Goal: Task Accomplishment & Management: Manage account settings

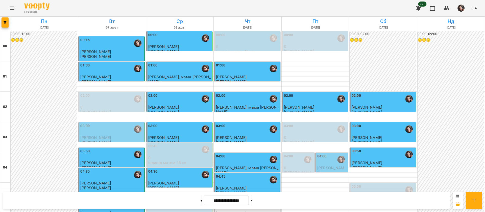
scroll to position [265, 0]
click at [252, 202] on button at bounding box center [251, 200] width 1 height 11
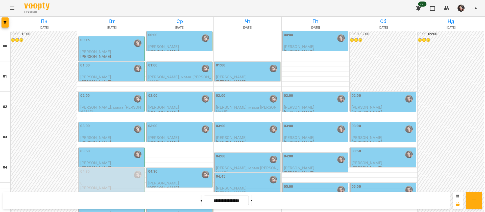
scroll to position [530, 0]
click at [200, 204] on button at bounding box center [200, 200] width 1 height 11
type input "**********"
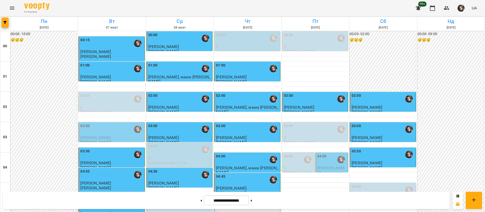
scroll to position [341, 0]
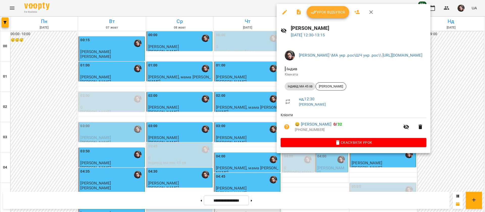
click at [320, 14] on span "Урок відбувся" at bounding box center [327, 12] width 34 height 6
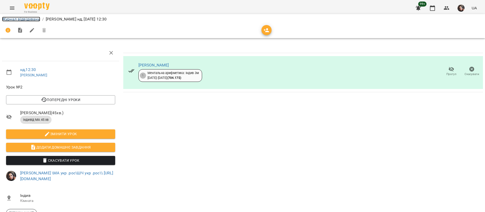
click at [27, 20] on link "Журнал відвідувань" at bounding box center [21, 19] width 38 height 5
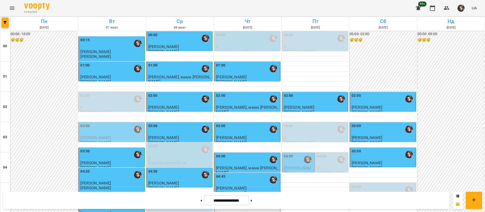
scroll to position [341, 0]
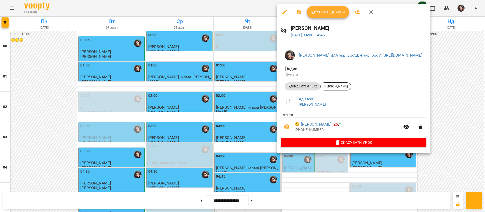
click at [334, 15] on span "Урок відбувся" at bounding box center [327, 12] width 34 height 6
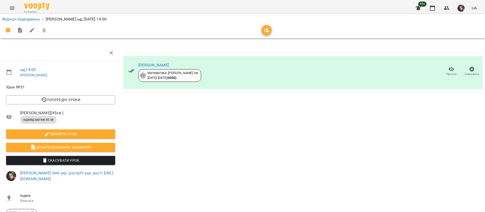
click at [448, 71] on icon "button" at bounding box center [451, 69] width 6 height 6
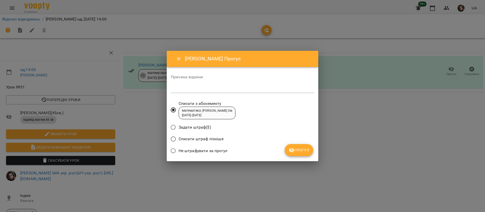
click at [253, 88] on textarea at bounding box center [242, 88] width 143 height 5
type textarea "**********"
click at [300, 152] on span "Прогул" at bounding box center [298, 150] width 20 height 6
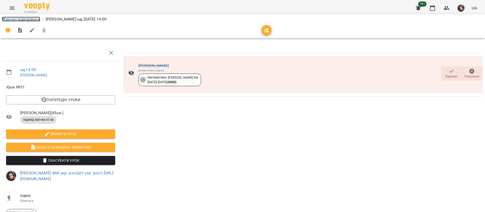
click at [21, 20] on link "Журнал відвідувань" at bounding box center [21, 19] width 38 height 5
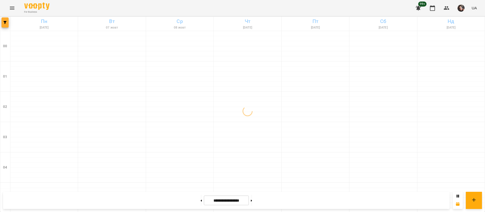
click at [4, 21] on icon "button" at bounding box center [5, 22] width 3 height 3
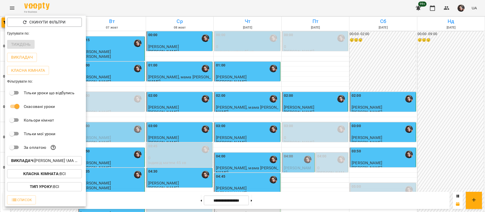
click at [51, 174] on b "Класна кімната :" at bounding box center [41, 173] width 36 height 5
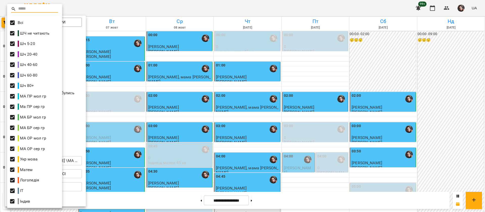
click at [99, 2] on div at bounding box center [242, 106] width 485 height 212
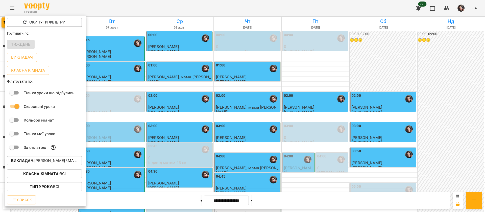
click at [29, 162] on b "Викладач :" at bounding box center [22, 160] width 23 height 5
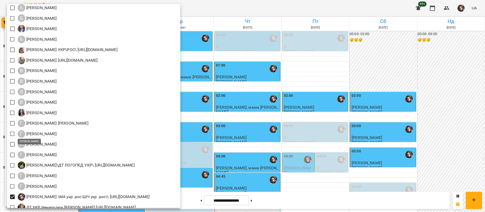
scroll to position [114, 0]
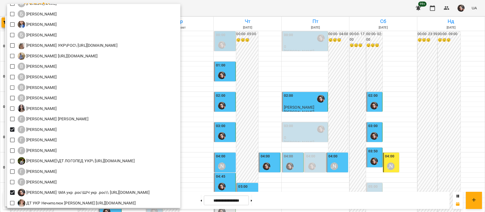
click at [269, 4] on div at bounding box center [242, 106] width 485 height 212
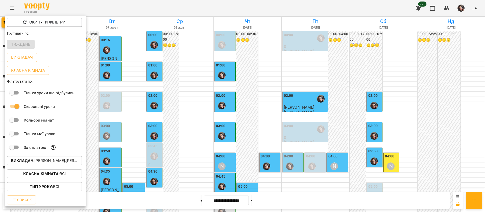
click at [269, 5] on div at bounding box center [242, 106] width 485 height 212
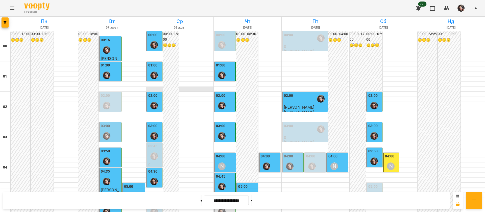
scroll to position [38, 0]
click at [4, 23] on icon "button" at bounding box center [5, 22] width 3 height 3
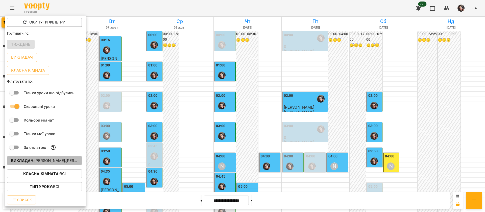
click at [19, 163] on b "Викладач :" at bounding box center [22, 160] width 23 height 5
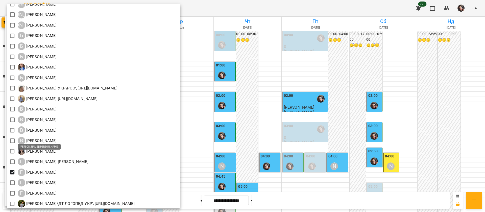
scroll to position [76, 0]
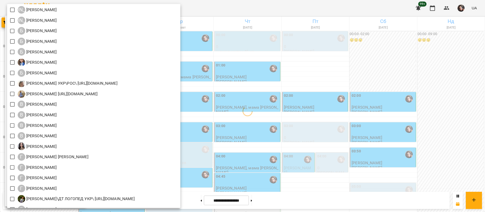
click at [246, 6] on div at bounding box center [242, 106] width 485 height 212
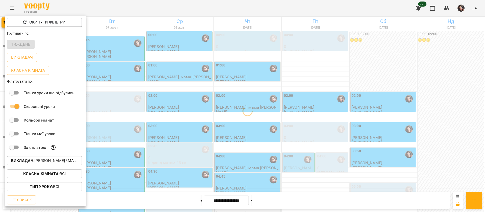
click at [246, 6] on div at bounding box center [242, 106] width 485 height 212
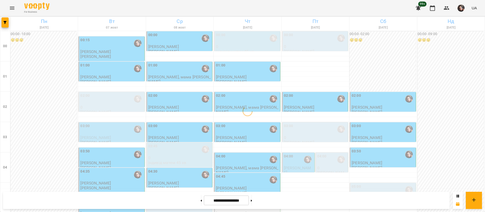
click at [246, 6] on div "For Business 99+ UA" at bounding box center [242, 8] width 485 height 16
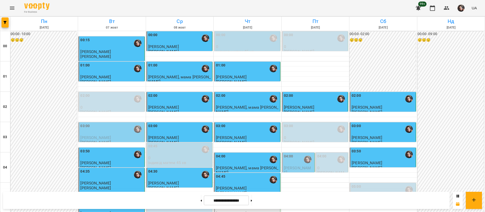
scroll to position [152, 0]
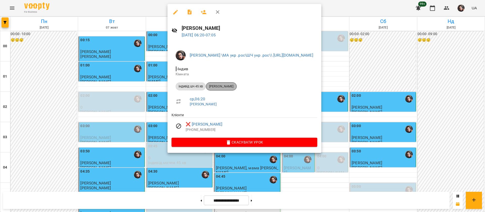
click at [222, 87] on span "Владислав Прейзнер" at bounding box center [221, 86] width 30 height 5
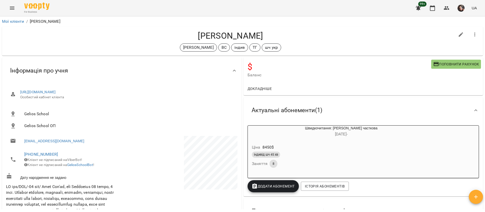
drag, startPoint x: 185, startPoint y: 33, endPoint x: 277, endPoint y: 34, distance: 91.9
click at [277, 34] on h4 "Владислав Прейзнер" at bounding box center [230, 36] width 448 height 10
copy h4 "Владислав Прейзнер"
click at [13, 11] on icon "Menu" at bounding box center [12, 8] width 6 height 6
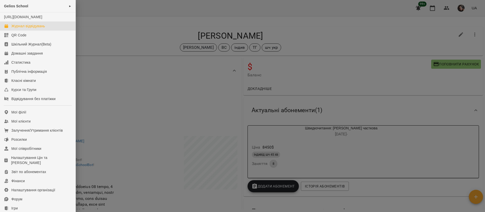
click at [16, 29] on div "Журнал відвідувань" at bounding box center [28, 25] width 34 height 5
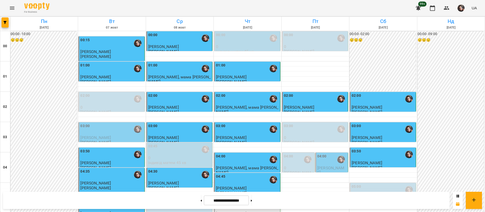
click at [376, 130] on div "03:00" at bounding box center [382, 129] width 63 height 12
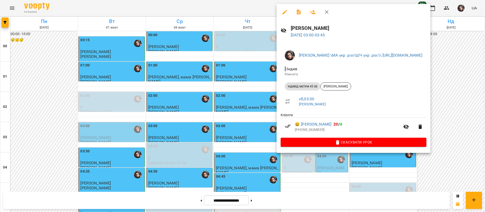
click at [244, 7] on div at bounding box center [242, 106] width 485 height 212
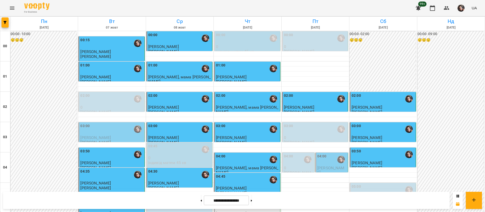
scroll to position [38, 0]
click at [364, 160] on span "Таіров Умід Ельдарович" at bounding box center [366, 162] width 31 height 5
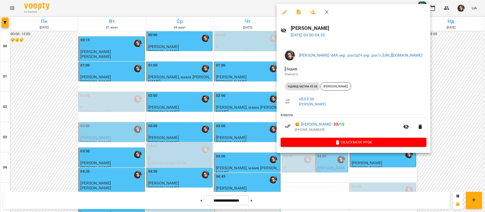
click at [248, 9] on div at bounding box center [242, 106] width 485 height 212
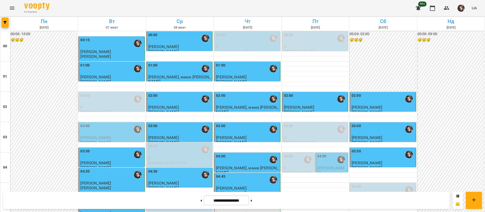
click at [359, 196] on p "0" at bounding box center [382, 198] width 63 height 4
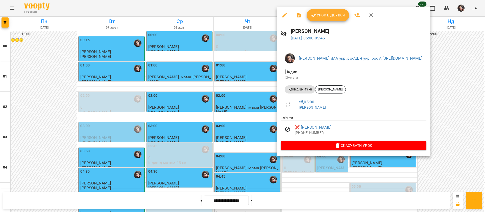
click at [225, 8] on div at bounding box center [242, 106] width 485 height 212
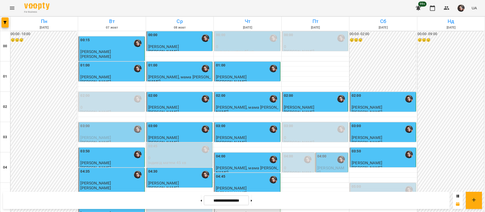
click at [253, 186] on p "Ярослав Куземко" at bounding box center [247, 188] width 63 height 4
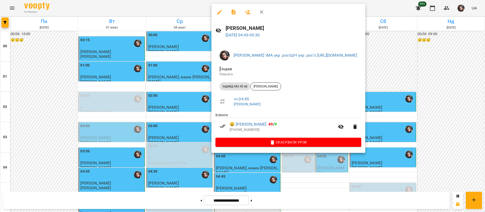
click at [195, 8] on div at bounding box center [242, 106] width 485 height 212
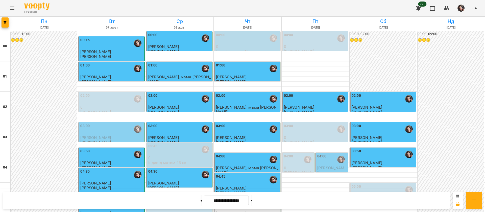
click at [241, 153] on div "04:00" at bounding box center [247, 159] width 63 height 12
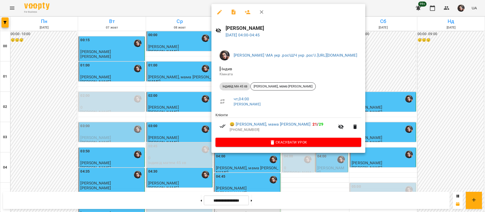
click at [190, 9] on div at bounding box center [242, 106] width 485 height 212
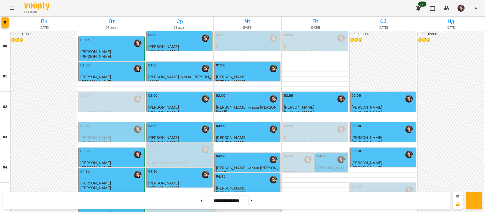
click at [252, 123] on div "03:00" at bounding box center [247, 129] width 63 height 12
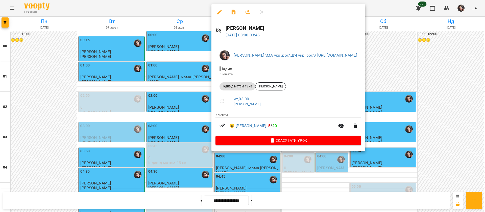
click at [187, 6] on div at bounding box center [242, 106] width 485 height 212
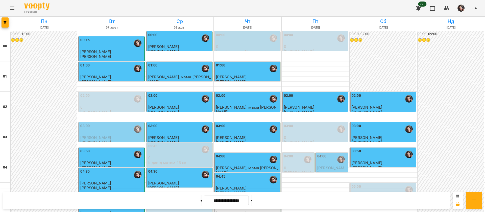
click at [174, 123] on div "03:00" at bounding box center [179, 129] width 63 height 12
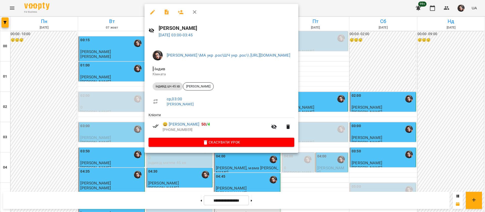
click at [128, 7] on div at bounding box center [242, 106] width 485 height 212
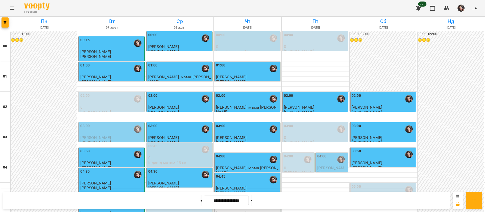
scroll to position [76, 0]
click at [128, 181] on p "Oleksandr Pashchuk" at bounding box center [111, 183] width 63 height 4
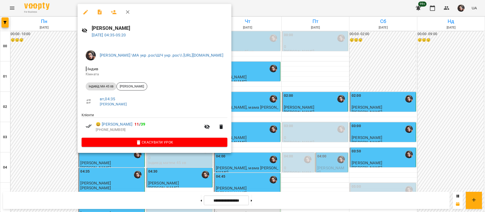
click at [71, 8] on div at bounding box center [242, 106] width 485 height 212
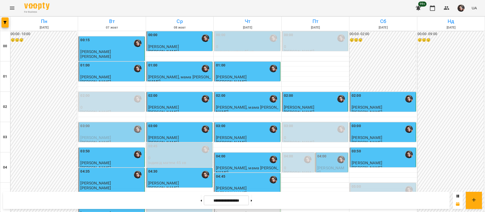
scroll to position [227, 0]
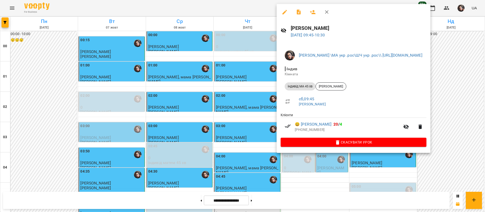
click at [224, 6] on div at bounding box center [242, 106] width 485 height 212
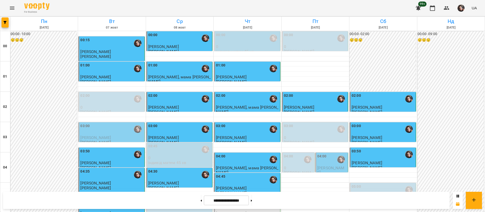
scroll to position [265, 0]
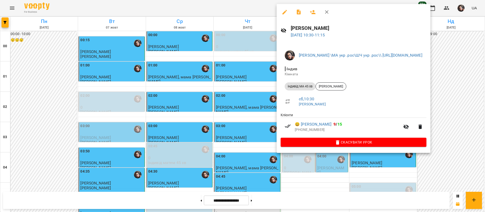
click at [199, 1] on div at bounding box center [242, 106] width 485 height 212
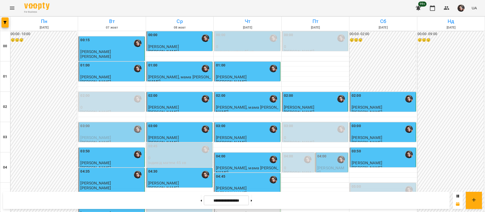
scroll to position [303, 0]
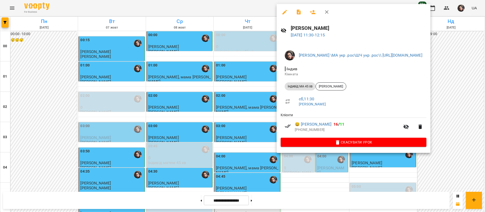
click at [202, 5] on div at bounding box center [242, 106] width 485 height 212
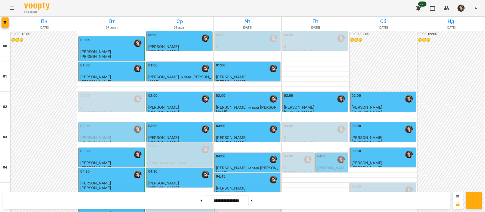
scroll to position [454, 0]
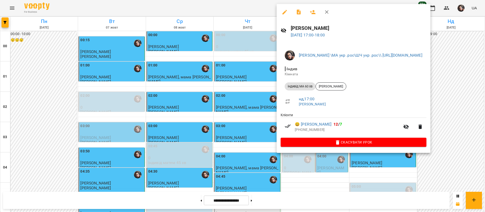
click at [213, 8] on div at bounding box center [242, 106] width 485 height 212
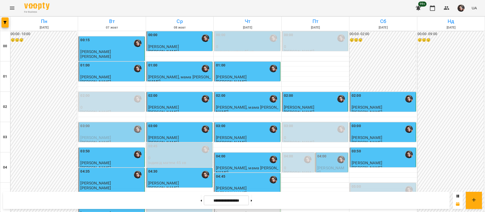
scroll to position [530, 0]
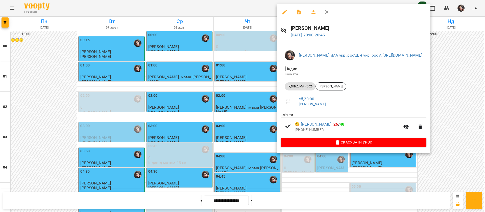
click at [226, 3] on div at bounding box center [242, 106] width 485 height 212
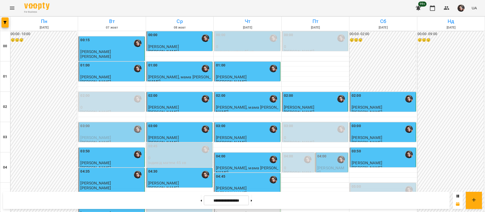
scroll to position [568, 0]
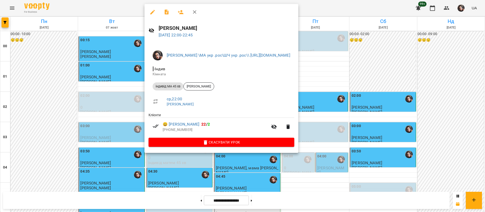
click at [131, 3] on div at bounding box center [242, 106] width 485 height 212
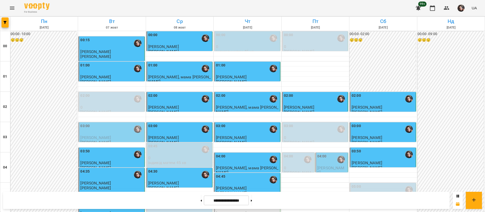
scroll to position [492, 0]
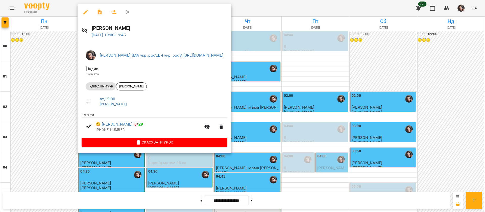
click at [63, 5] on div at bounding box center [242, 106] width 485 height 212
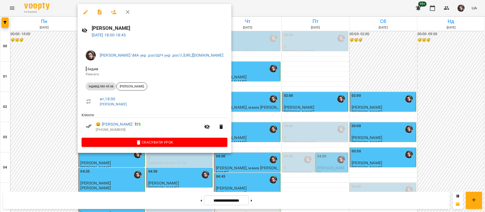
click at [61, 5] on div at bounding box center [242, 106] width 485 height 212
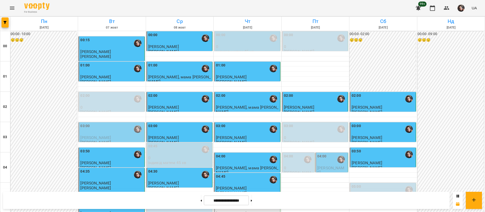
scroll to position [379, 0]
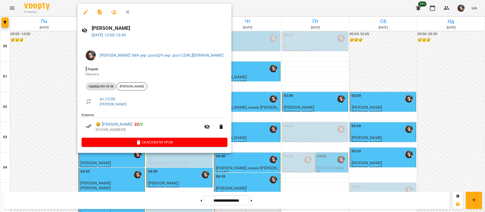
click at [67, 9] on div at bounding box center [242, 106] width 485 height 212
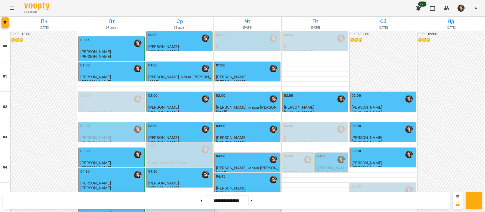
scroll to position [265, 0]
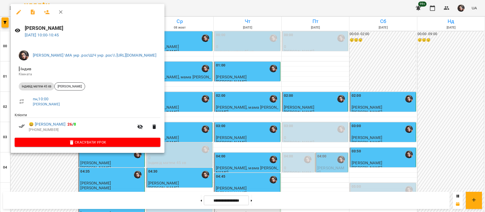
click at [230, 6] on div at bounding box center [242, 106] width 485 height 212
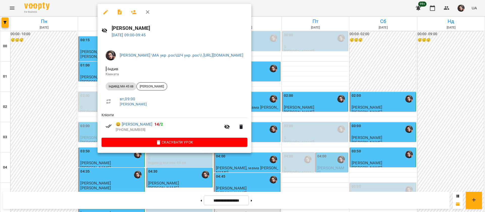
click at [322, 8] on div at bounding box center [242, 106] width 485 height 212
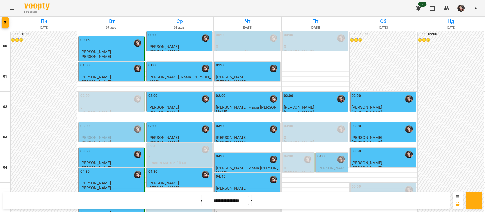
scroll to position [569, 0]
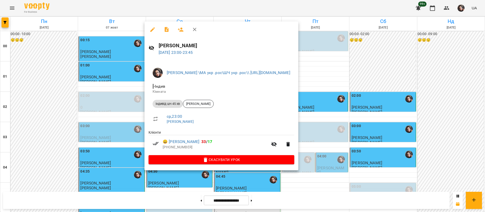
click at [382, 9] on div at bounding box center [242, 106] width 485 height 212
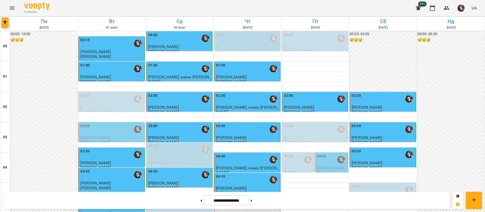
click at [1, 14] on div "For Business 99+ UA" at bounding box center [242, 8] width 485 height 16
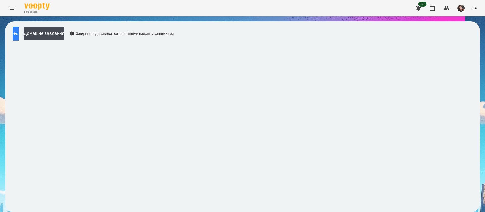
click at [19, 37] on button at bounding box center [16, 34] width 6 height 14
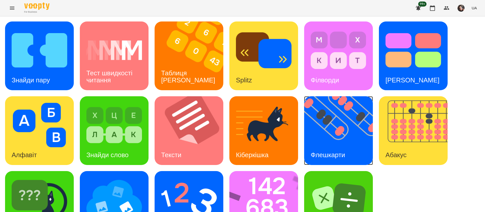
click at [324, 138] on img at bounding box center [341, 130] width 75 height 69
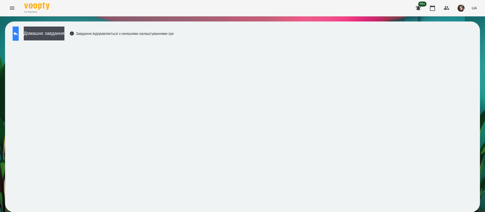
click at [17, 32] on button at bounding box center [16, 34] width 6 height 14
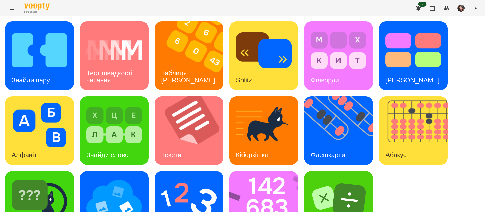
scroll to position [33, 0]
click at [414, 96] on img at bounding box center [416, 130] width 75 height 69
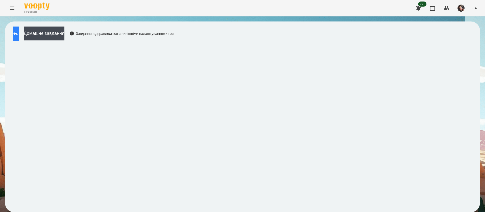
click at [19, 36] on icon at bounding box center [16, 34] width 6 height 6
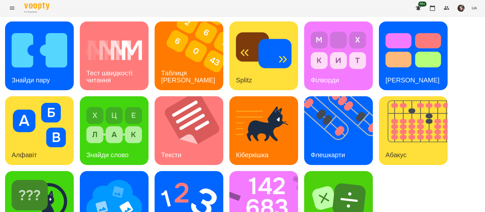
scroll to position [33, 0]
click at [265, 175] on img at bounding box center [266, 205] width 75 height 69
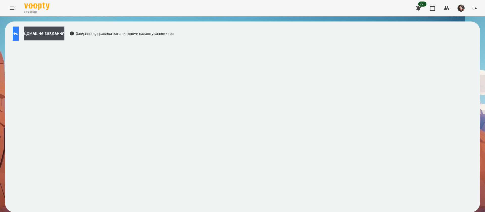
click at [19, 30] on button at bounding box center [16, 34] width 6 height 14
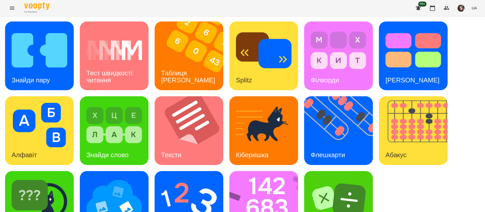
scroll to position [33, 0]
click at [112, 180] on img at bounding box center [114, 199] width 56 height 44
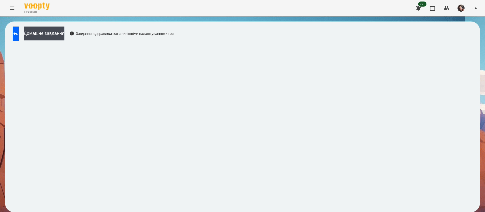
click at [295, 34] on div "Домашнє завдання Завдання відправляється з нинішніми налаштуваннями гри" at bounding box center [242, 116] width 474 height 191
click at [29, 32] on div "Домашнє завдання Завдання відправляється з нинішніми налаштуваннями гри" at bounding box center [91, 35] width 163 height 17
click at [19, 33] on icon at bounding box center [16, 34] width 6 height 6
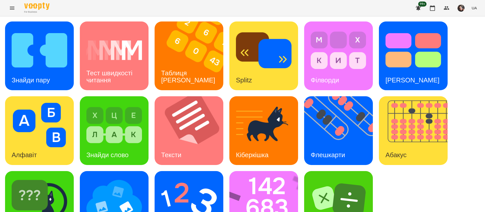
scroll to position [33, 0]
click at [180, 177] on img at bounding box center [189, 199] width 56 height 44
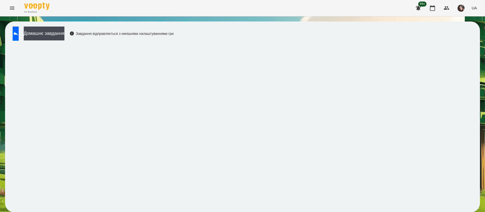
scroll to position [0, 0]
click at [19, 32] on icon at bounding box center [16, 34] width 6 height 6
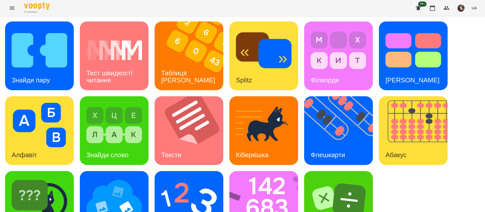
scroll to position [33, 0]
click at [65, 180] on img at bounding box center [40, 199] width 56 height 44
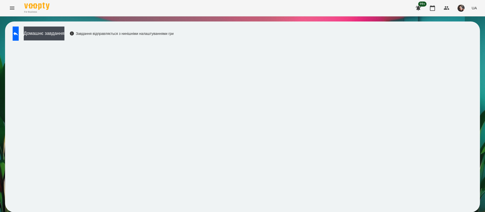
scroll to position [0, 0]
